Goal: Check status: Check status

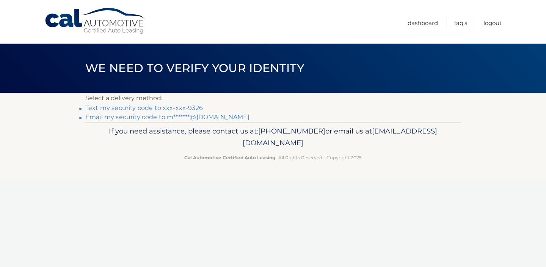
click at [192, 108] on link "Text my security code to xxx-xxx-9326" at bounding box center [144, 107] width 118 height 7
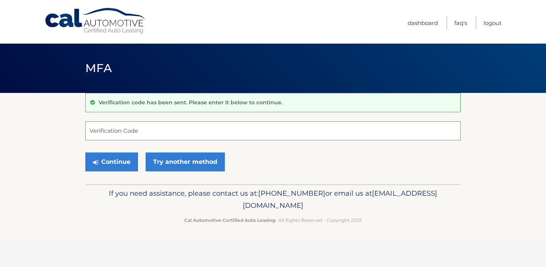
click at [164, 130] on input "Verification Code" at bounding box center [272, 130] width 375 height 19
type input "042981"
click at [118, 168] on button "Continue" at bounding box center [111, 161] width 53 height 19
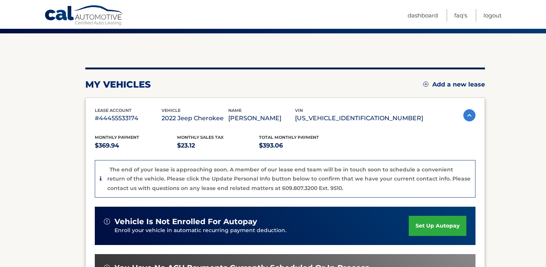
scroll to position [55, 0]
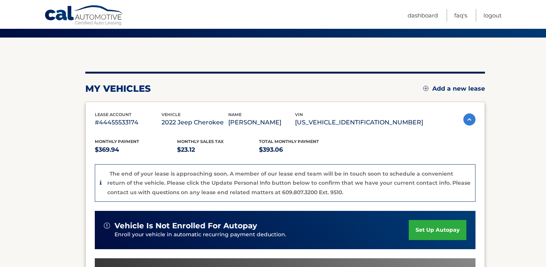
click at [298, 150] on p "$393.06" at bounding box center [300, 149] width 82 height 11
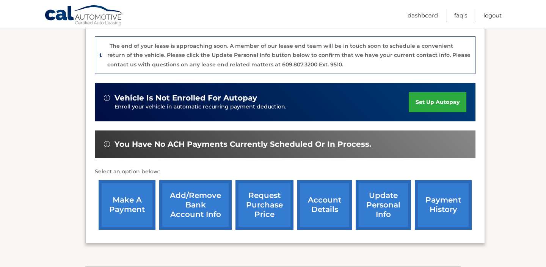
scroll to position [185, 0]
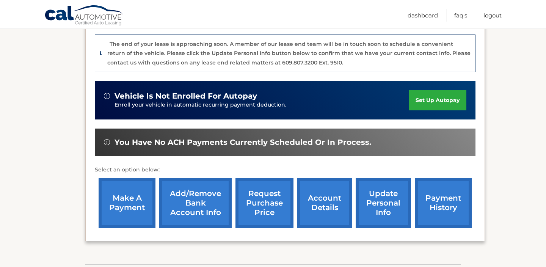
click at [137, 193] on link "make a payment" at bounding box center [127, 203] width 57 height 50
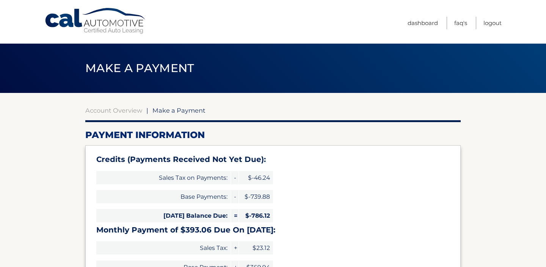
select select "OWVmMTg4ODYtYzJjMC00MTkxLWI2NTMtYjczZWU4ZmU2OGJh"
click at [427, 20] on link "Dashboard" at bounding box center [423, 23] width 30 height 13
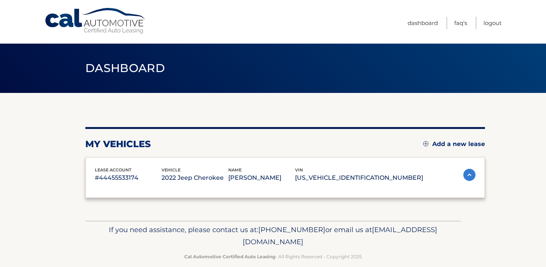
click at [417, 21] on link "Dashboard" at bounding box center [423, 23] width 30 height 13
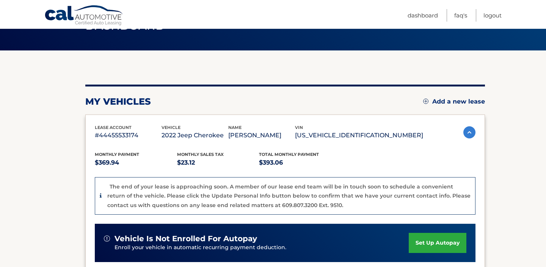
scroll to position [116, 0]
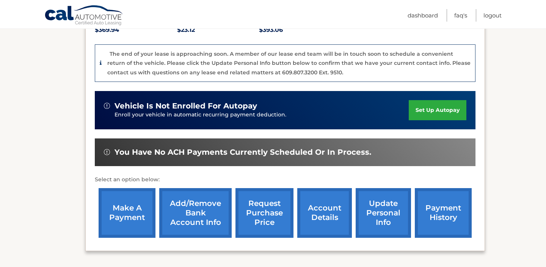
scroll to position [176, 0]
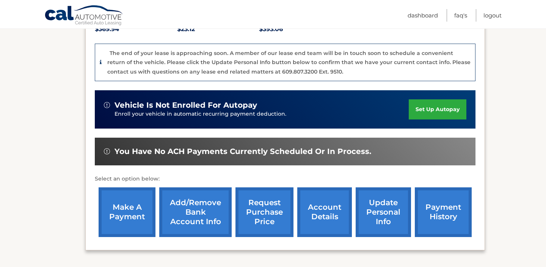
click at [453, 206] on link "payment history" at bounding box center [443, 212] width 57 height 50
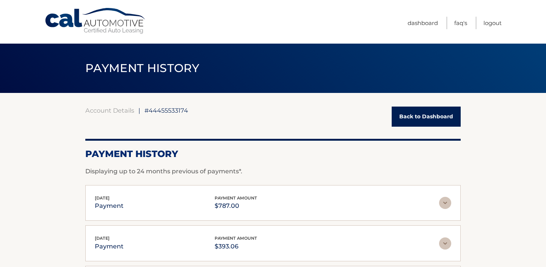
click at [449, 205] on img at bounding box center [445, 203] width 12 height 12
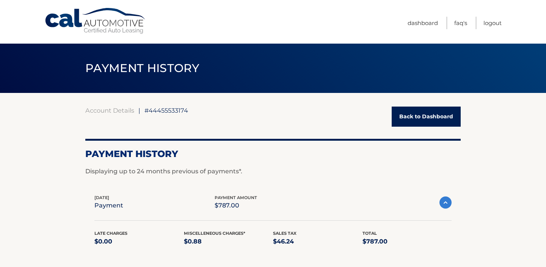
click at [427, 111] on link "Back to Dashboard" at bounding box center [426, 117] width 69 height 20
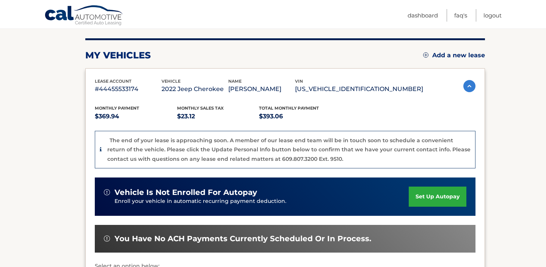
scroll to position [88, 0]
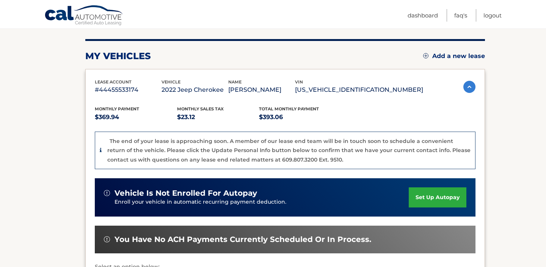
click at [276, 151] on p "The end of your lease is approaching soon. A member of our lease end team will …" at bounding box center [288, 150] width 363 height 25
click at [252, 163] on div "The end of your lease is approaching soon. A member of our lease end team will …" at bounding box center [285, 151] width 381 height 38
click at [465, 86] on img at bounding box center [469, 87] width 12 height 12
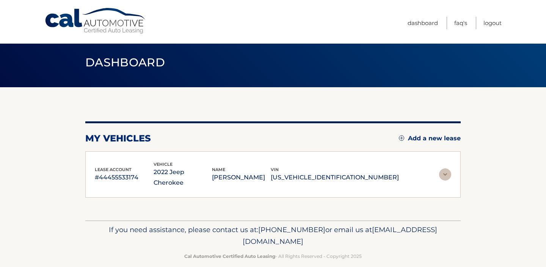
scroll to position [0, 0]
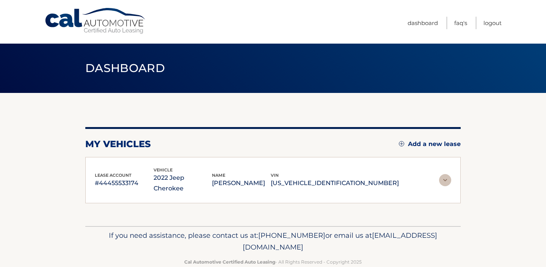
click at [115, 178] on p "#44455533174" at bounding box center [124, 183] width 59 height 11
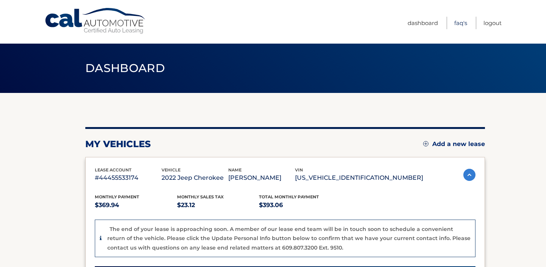
click at [457, 21] on link "FAQ's" at bounding box center [460, 23] width 13 height 13
